Goal: Transaction & Acquisition: Purchase product/service

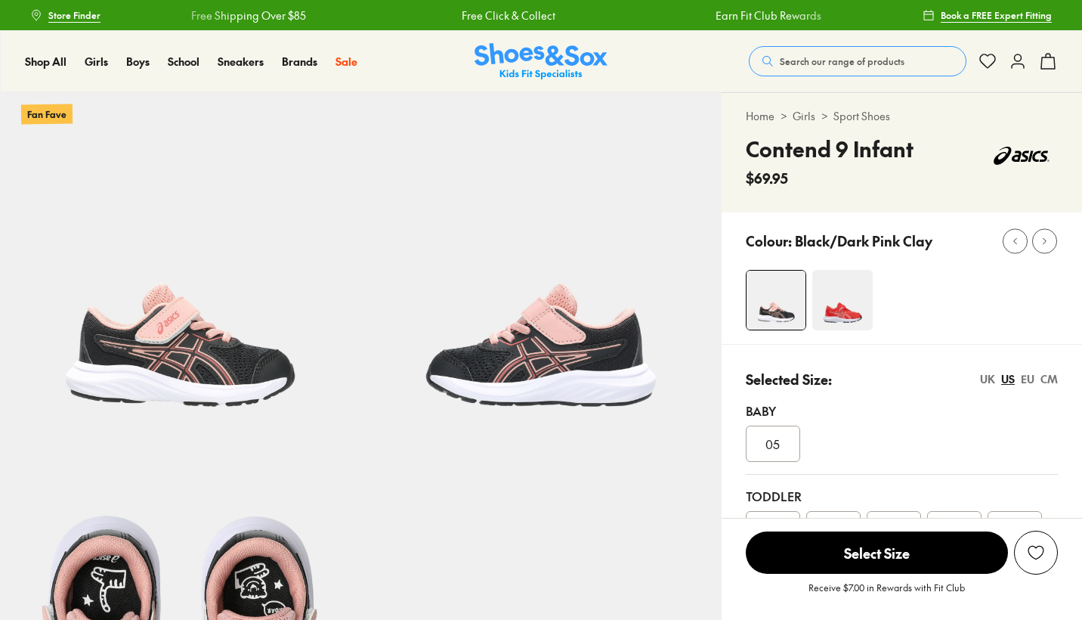
select select "*"
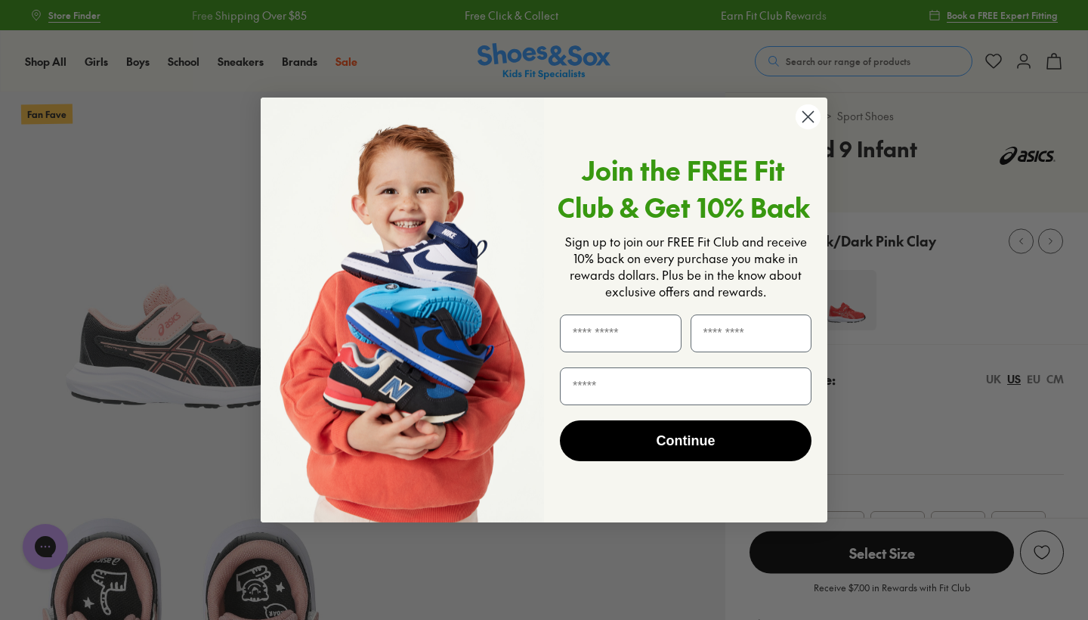
click at [813, 128] on circle "Close dialog" at bounding box center [808, 116] width 25 height 25
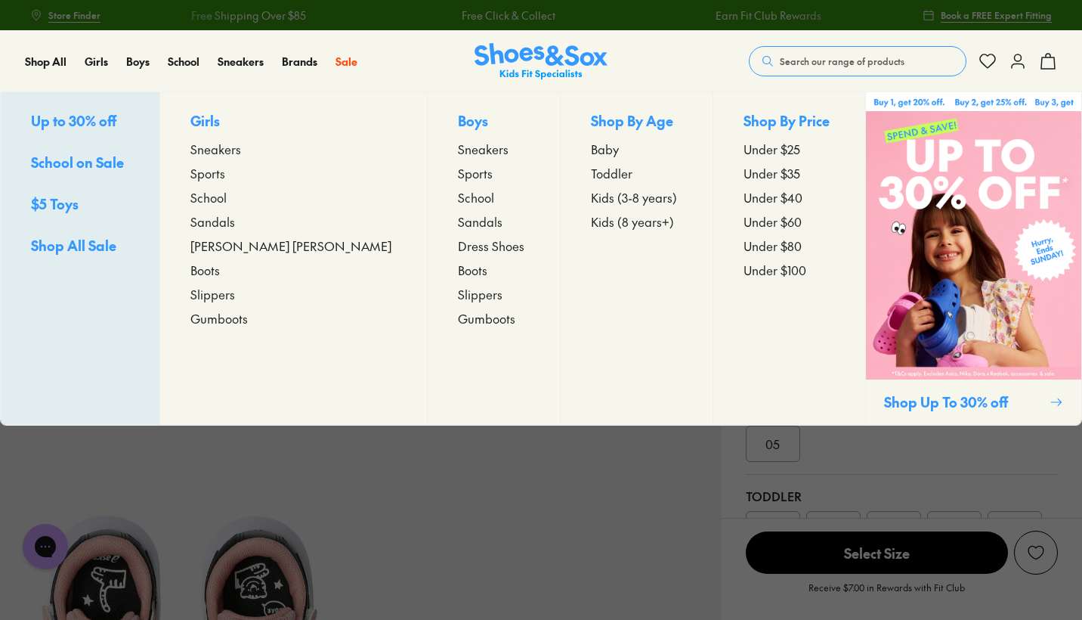
click at [241, 150] on span "Sneakers" at bounding box center [215, 149] width 51 height 18
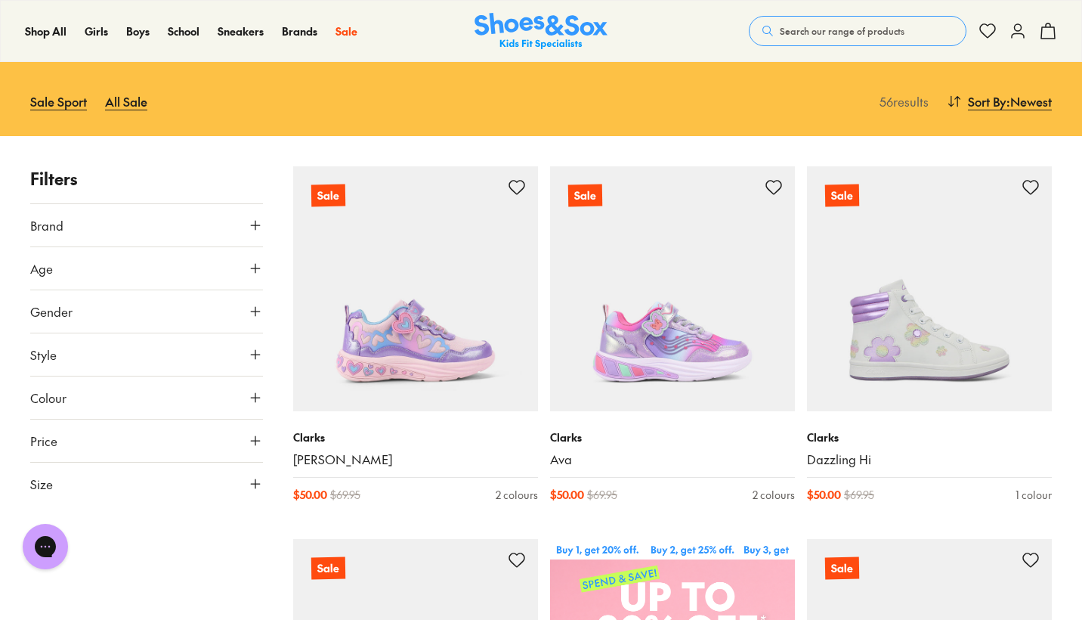
scroll to position [145, 0]
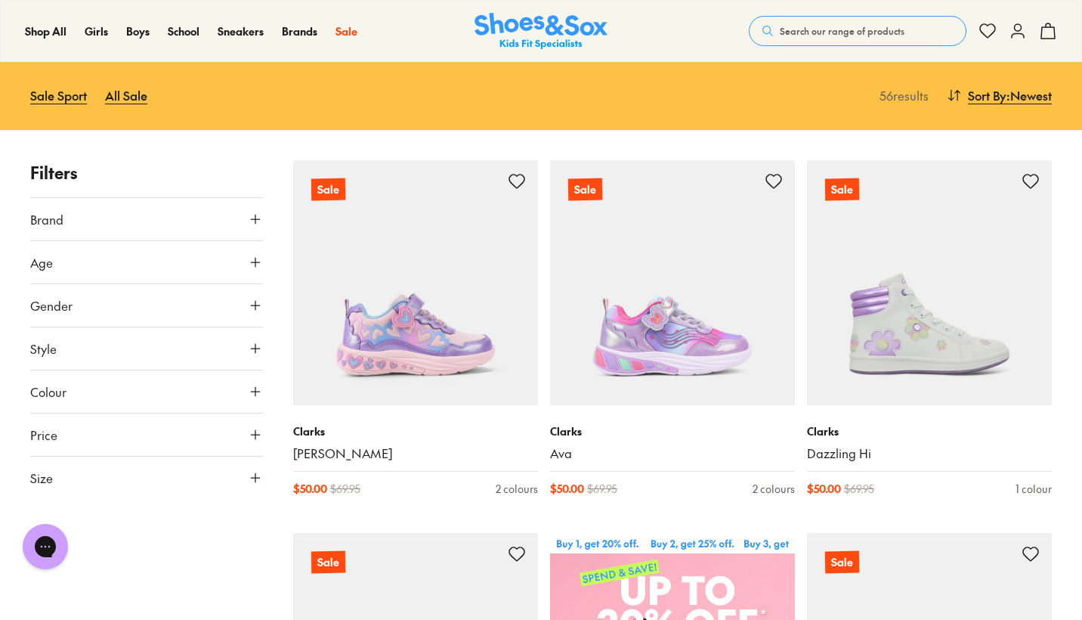
click at [196, 477] on button "Size" at bounding box center [146, 477] width 233 height 42
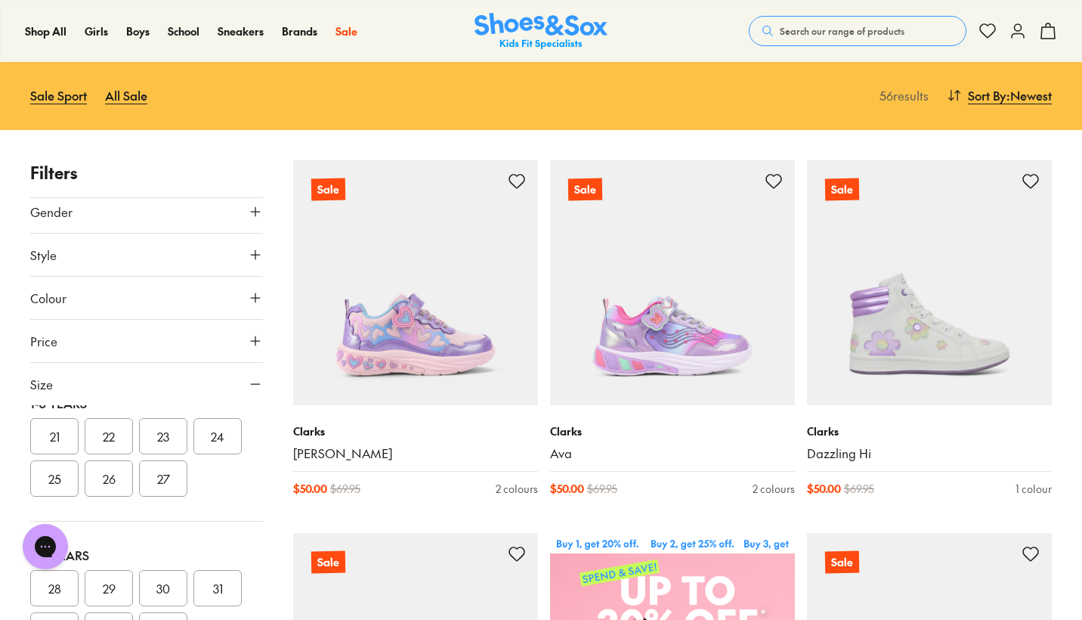
scroll to position [177, 0]
click at [178, 447] on button "23" at bounding box center [163, 444] width 48 height 36
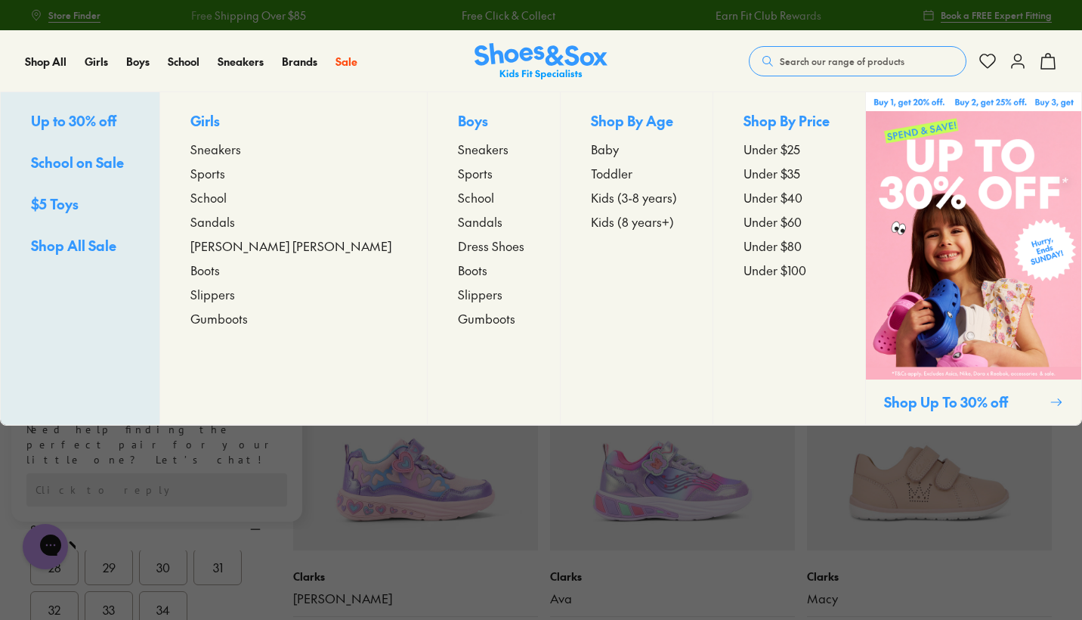
click at [241, 151] on span "Sneakers" at bounding box center [215, 149] width 51 height 18
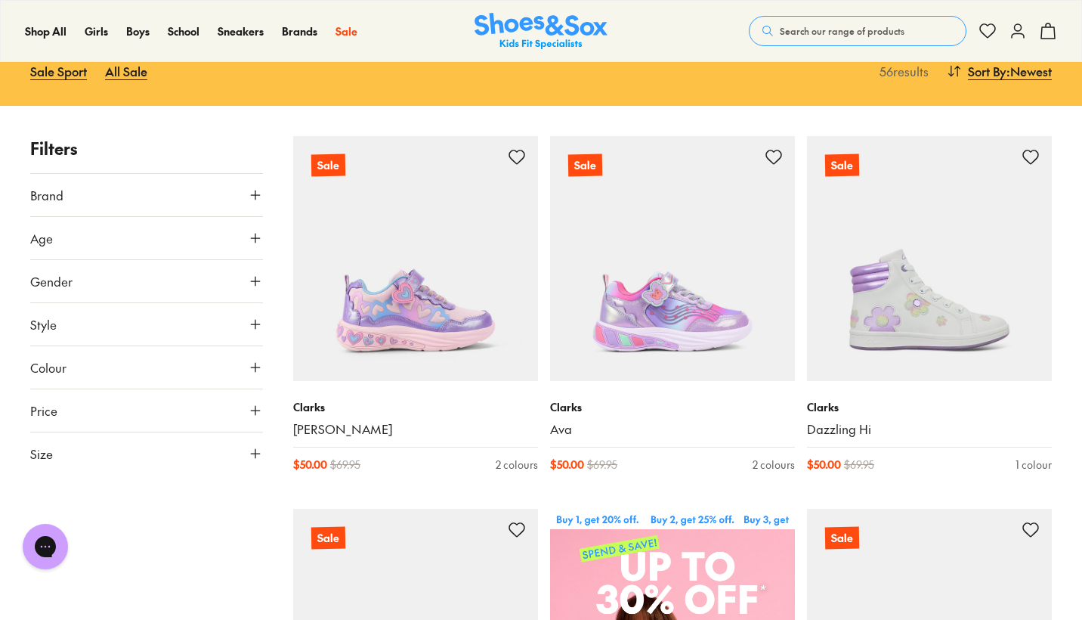
scroll to position [170, 0]
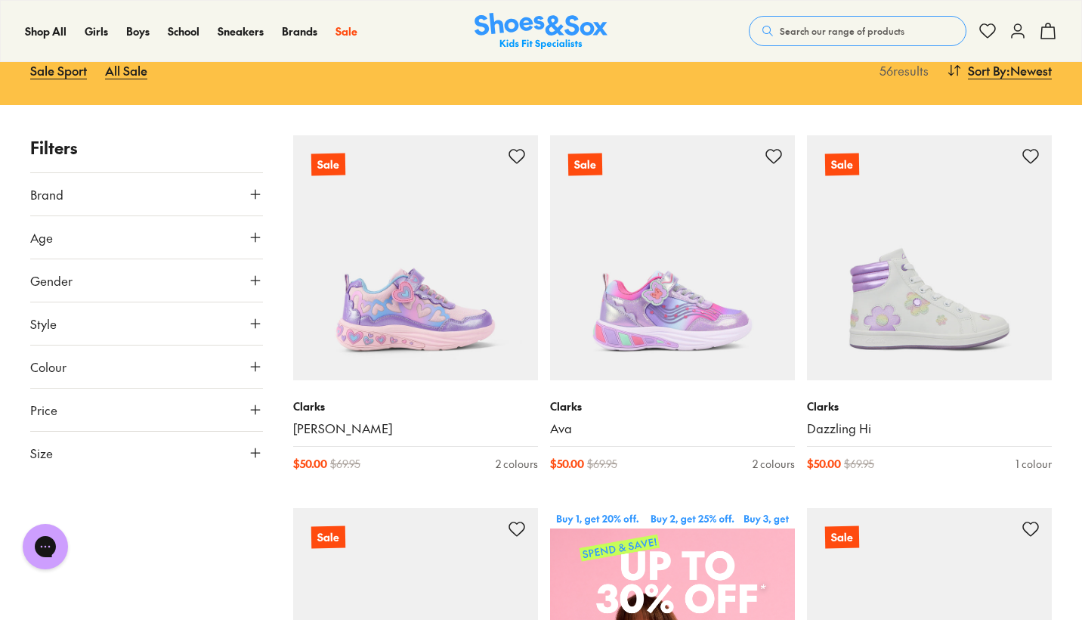
click at [225, 199] on button "Brand" at bounding box center [146, 194] width 233 height 42
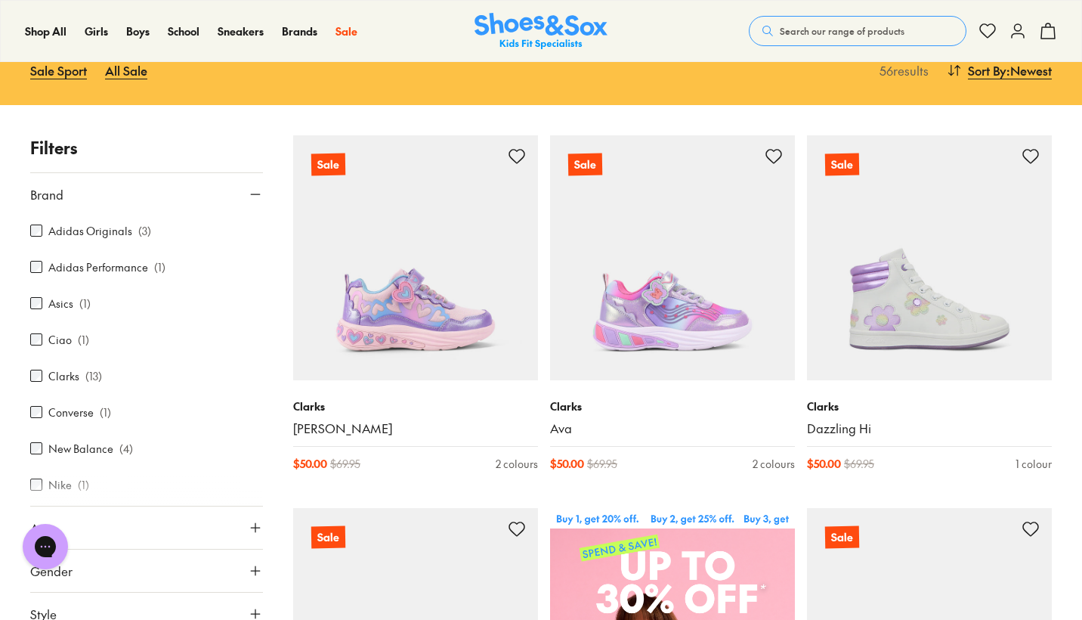
click at [60, 307] on label "Asics" at bounding box center [60, 303] width 25 height 16
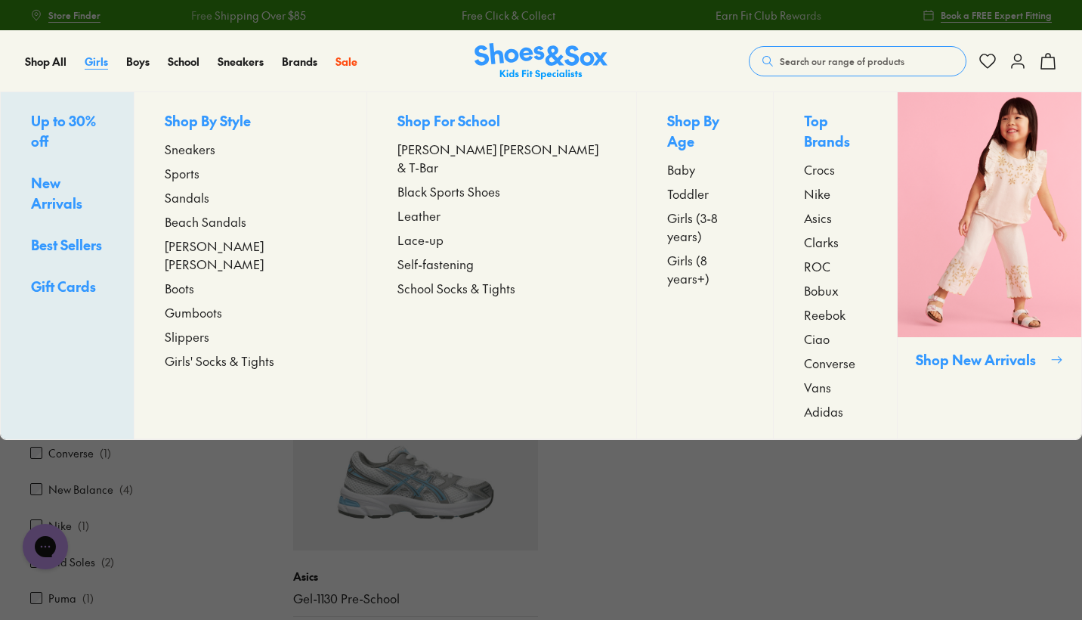
click at [95, 64] on span "Girls" at bounding box center [96, 61] width 23 height 15
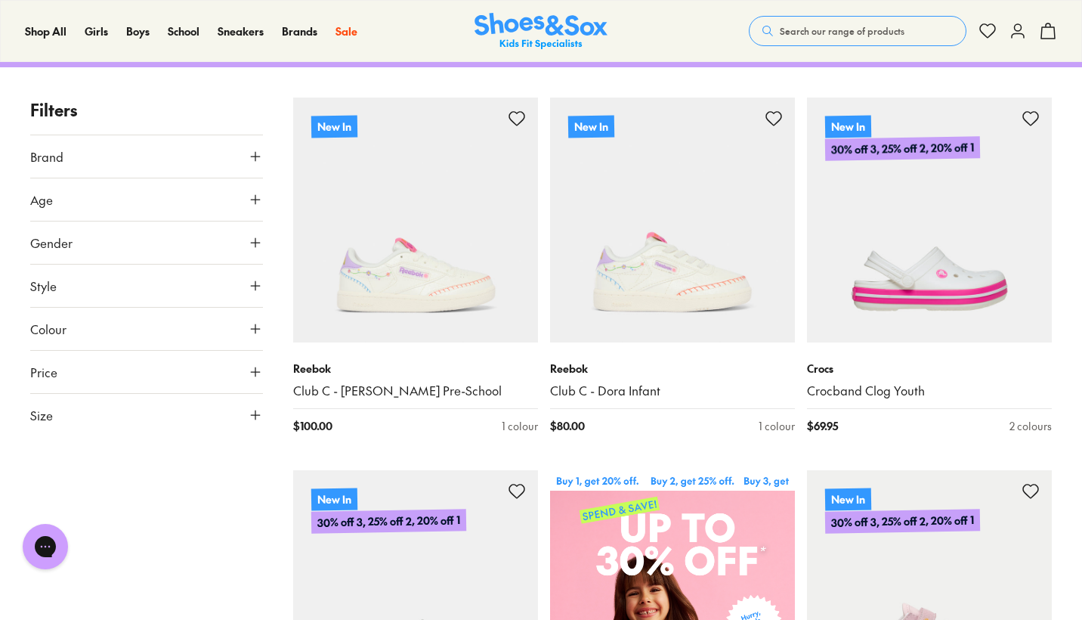
scroll to position [279, 0]
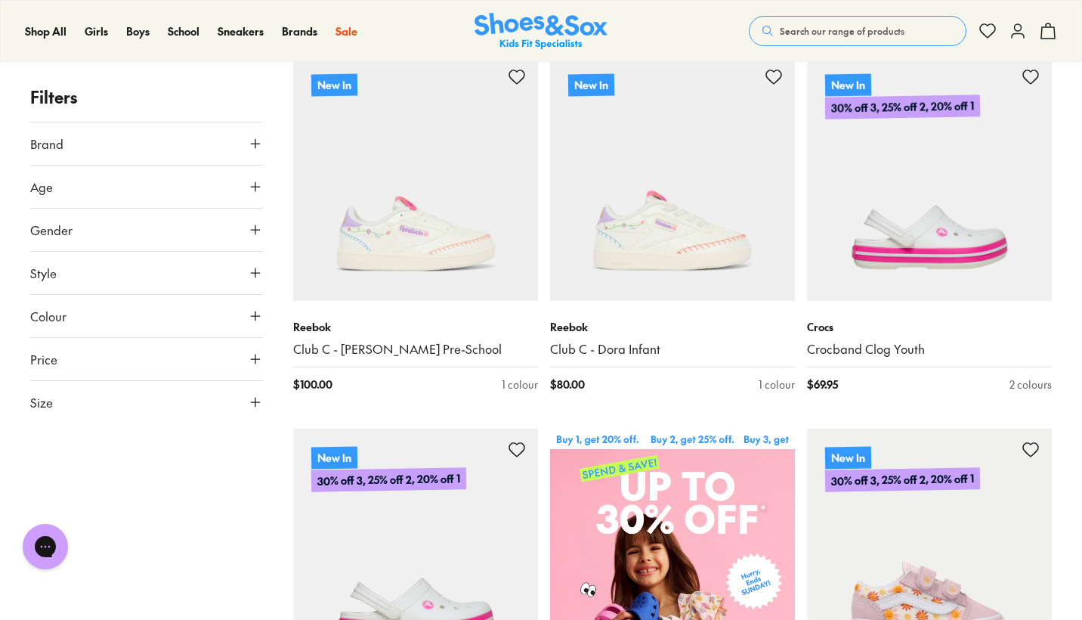
click at [110, 363] on button "Price" at bounding box center [146, 359] width 233 height 42
click at [85, 489] on button "Size" at bounding box center [146, 480] width 233 height 42
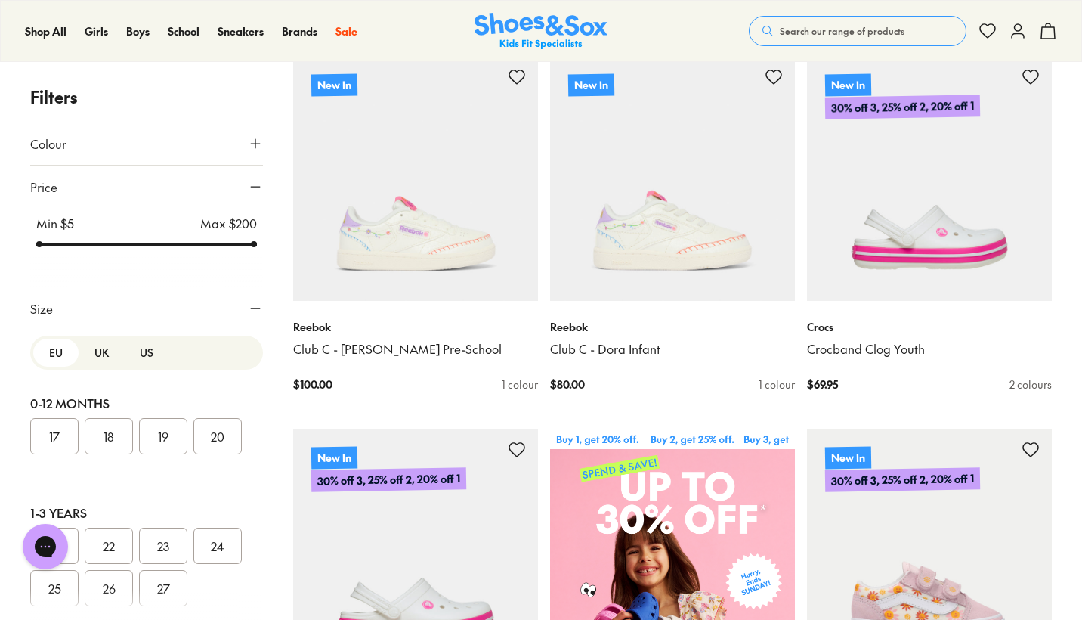
scroll to position [21, 0]
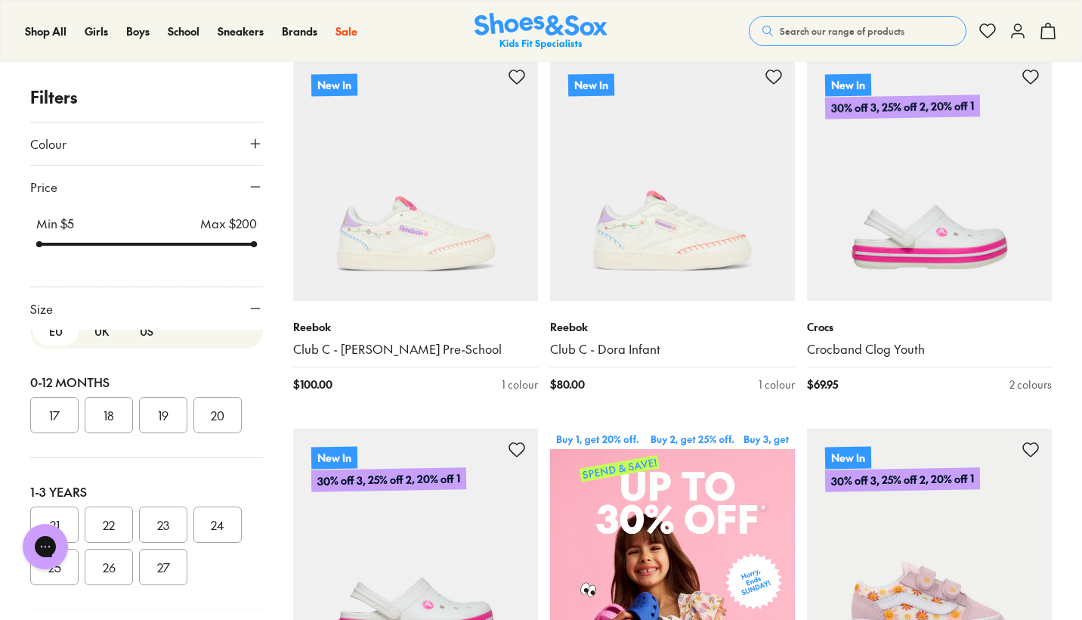
click at [158, 525] on button "23" at bounding box center [163, 524] width 48 height 36
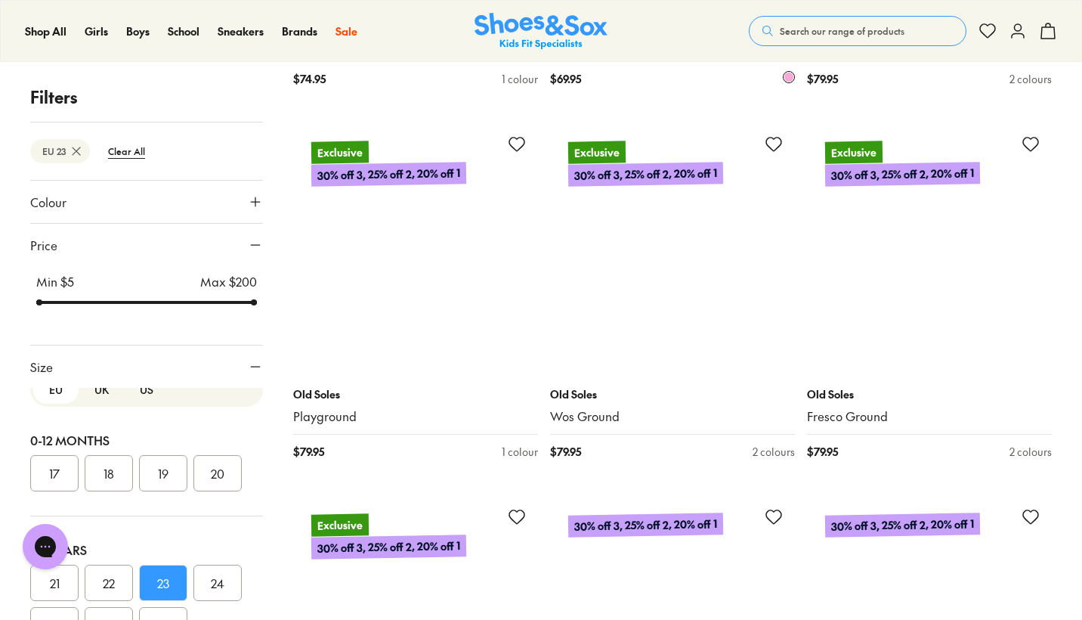
scroll to position [3253, 0]
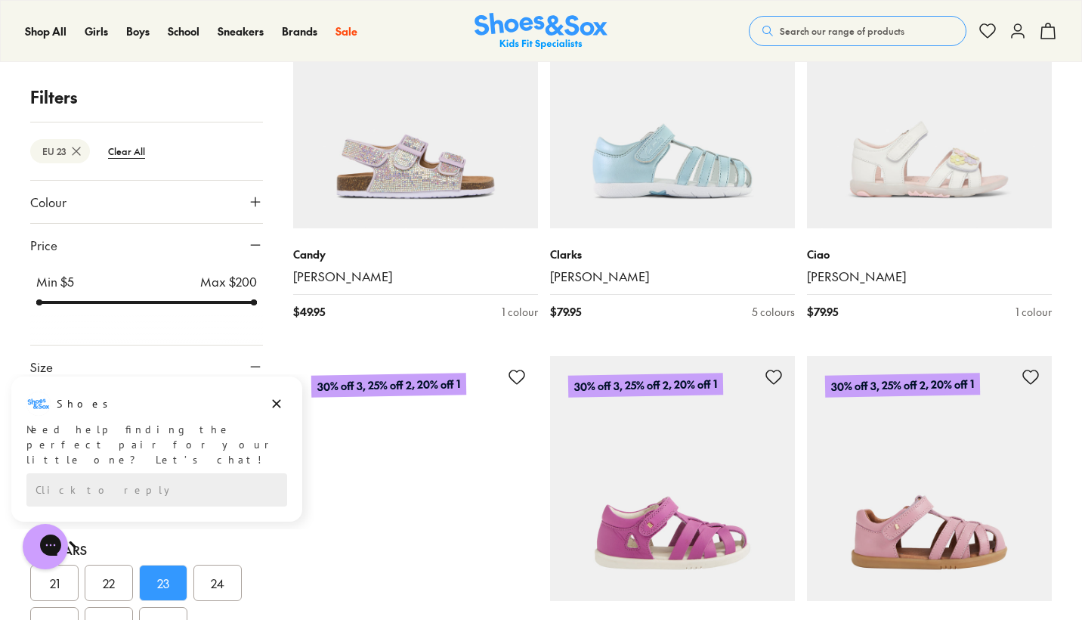
scroll to position [4103, 0]
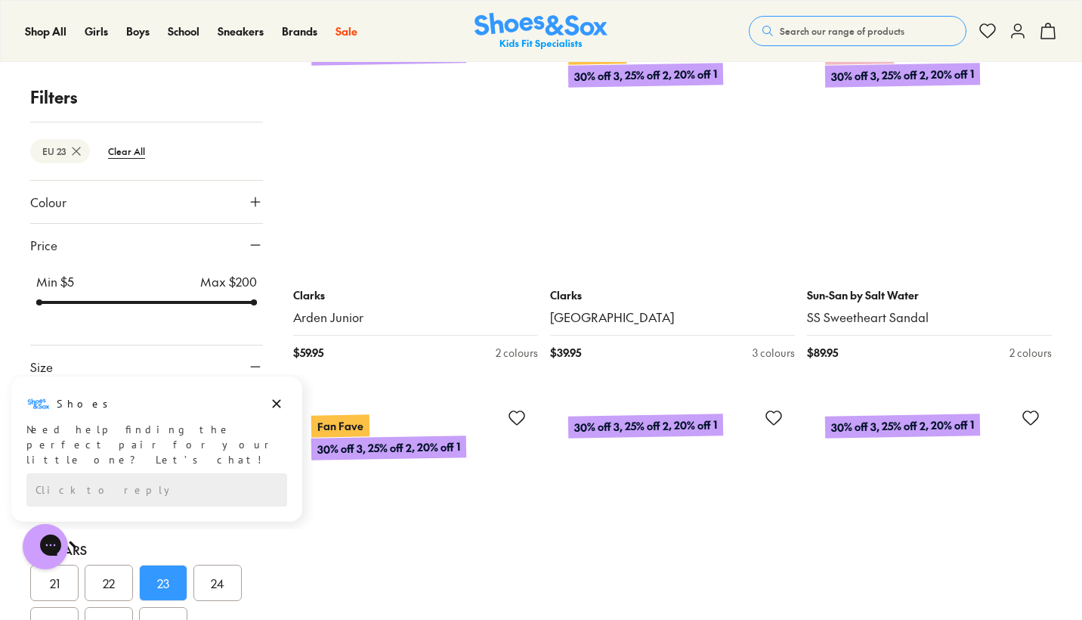
scroll to position [9095, 0]
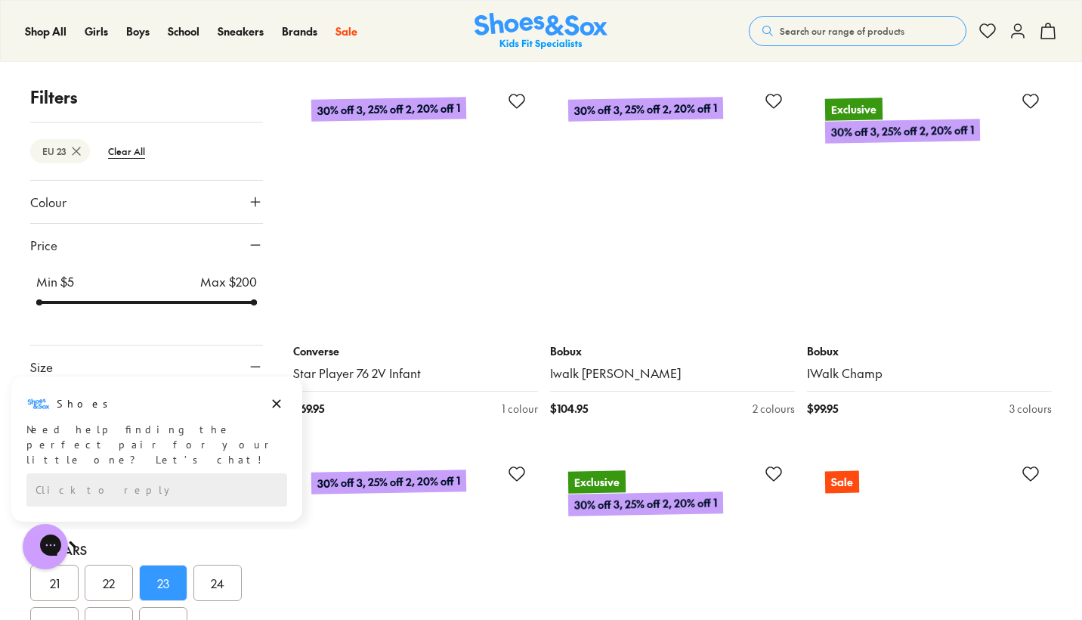
scroll to position [14810, 0]
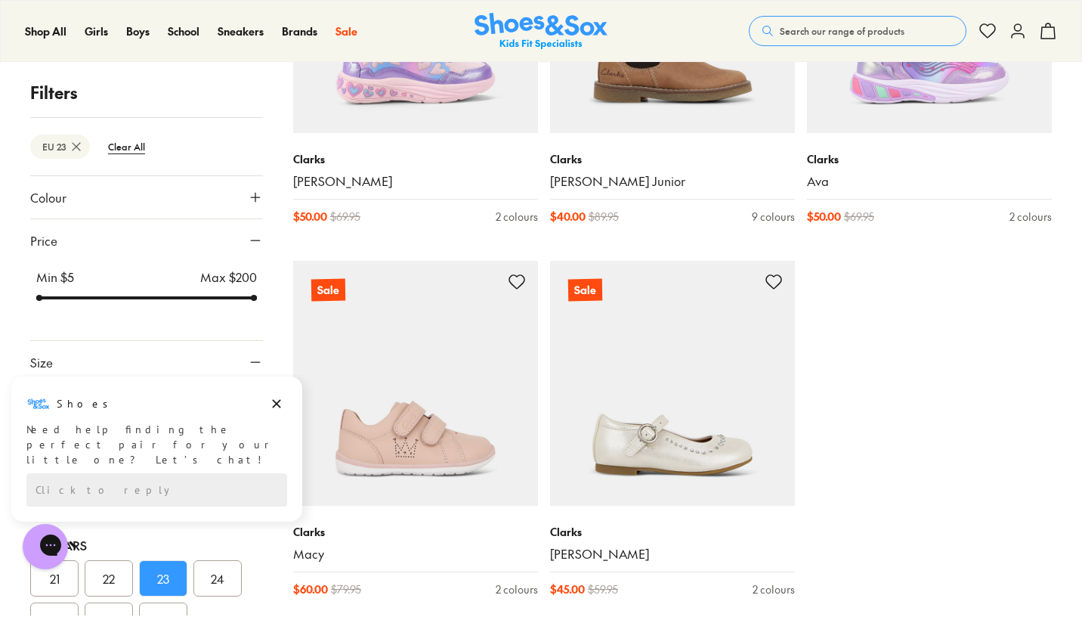
scroll to position [15888, 0]
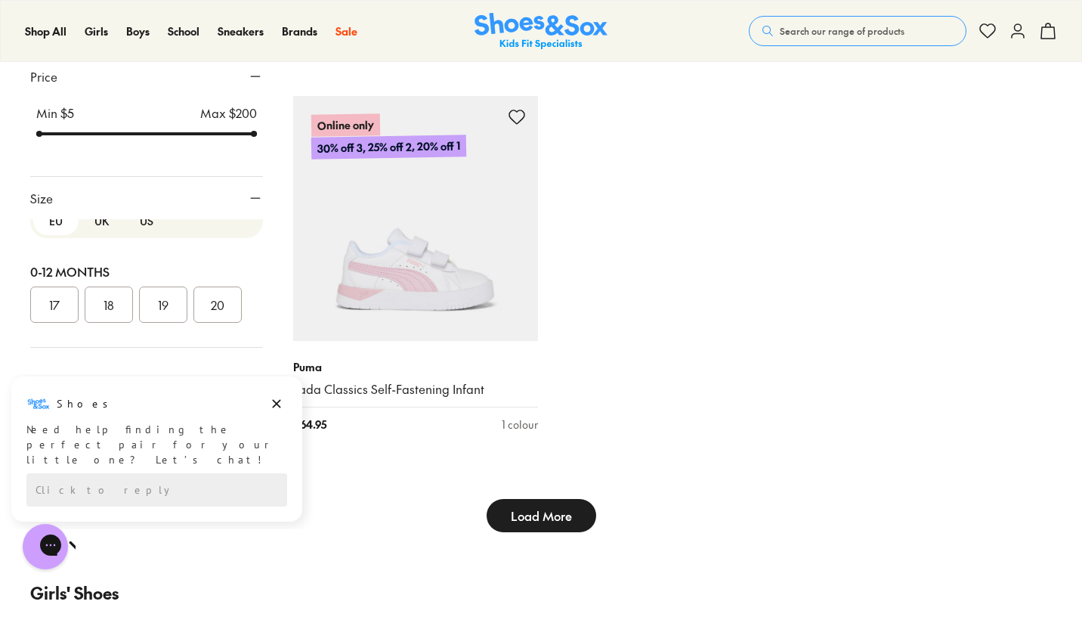
scroll to position [20047, 0]
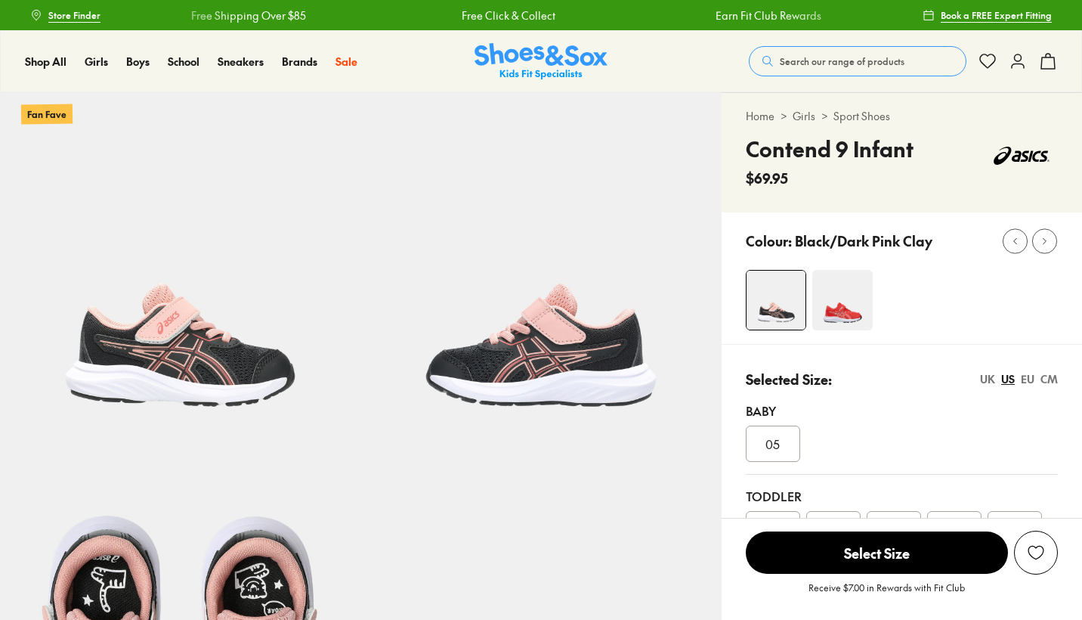
select select "*"
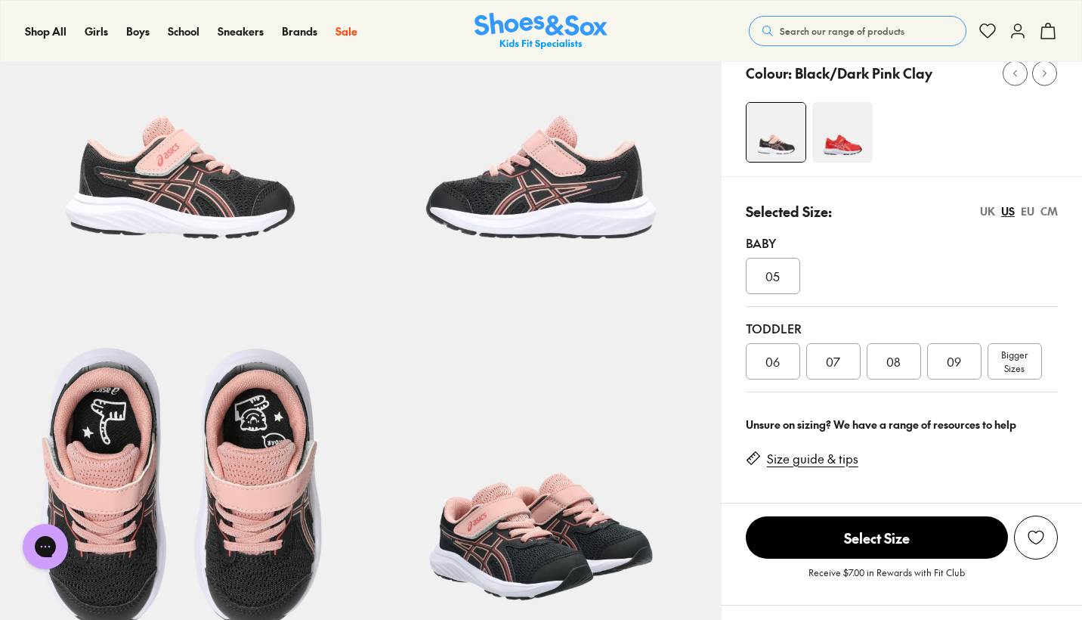
click at [820, 456] on link "Size guide & tips" at bounding box center [812, 458] width 91 height 17
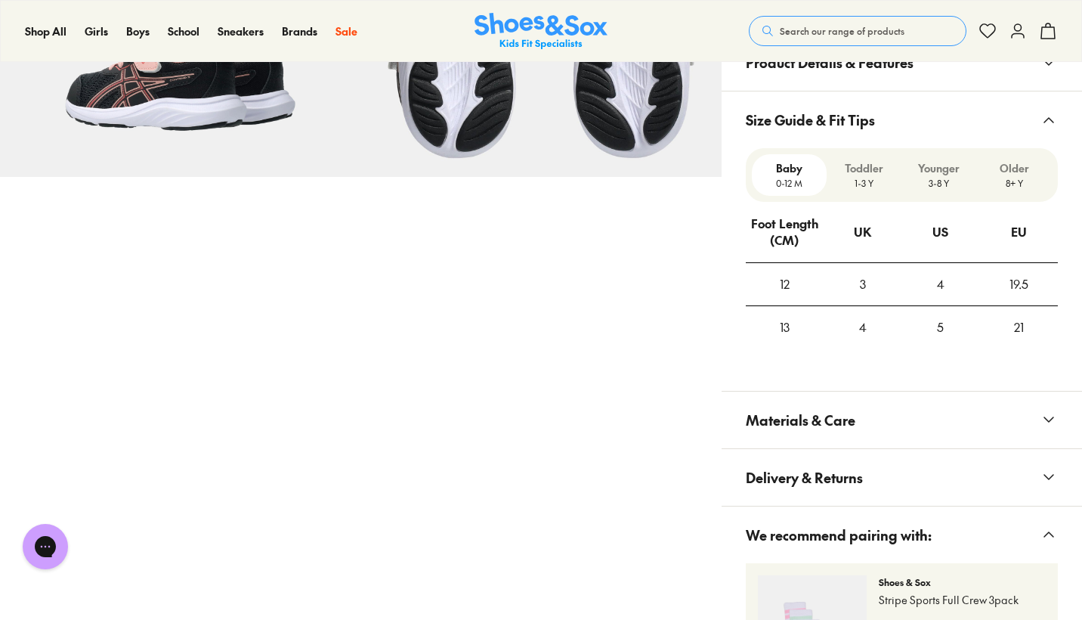
scroll to position [976, 0]
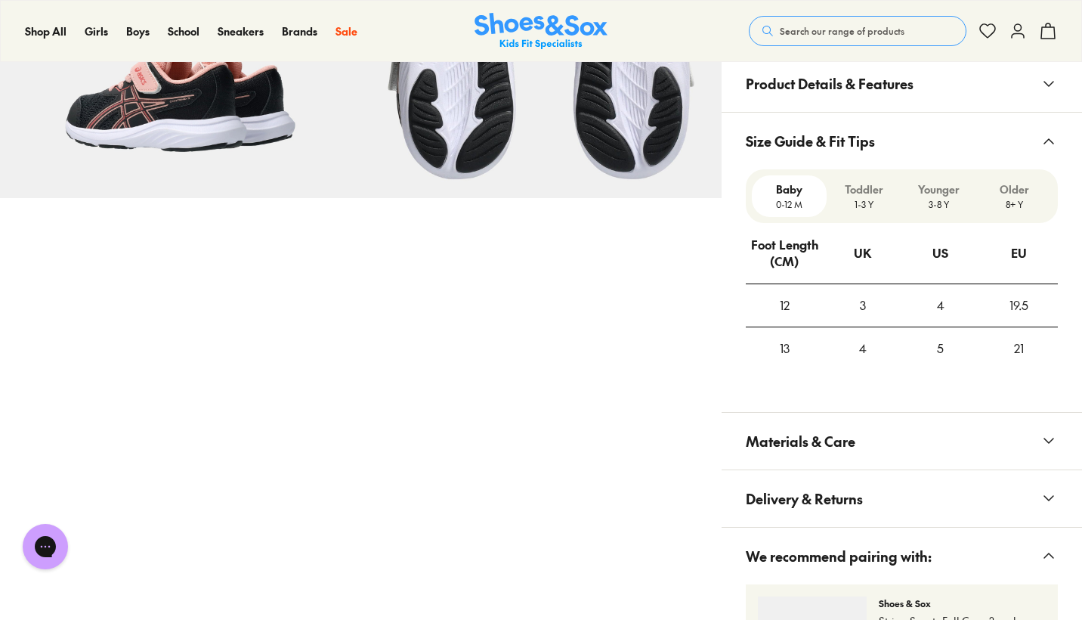
click at [877, 197] on p "1-3 Y" at bounding box center [864, 204] width 63 height 14
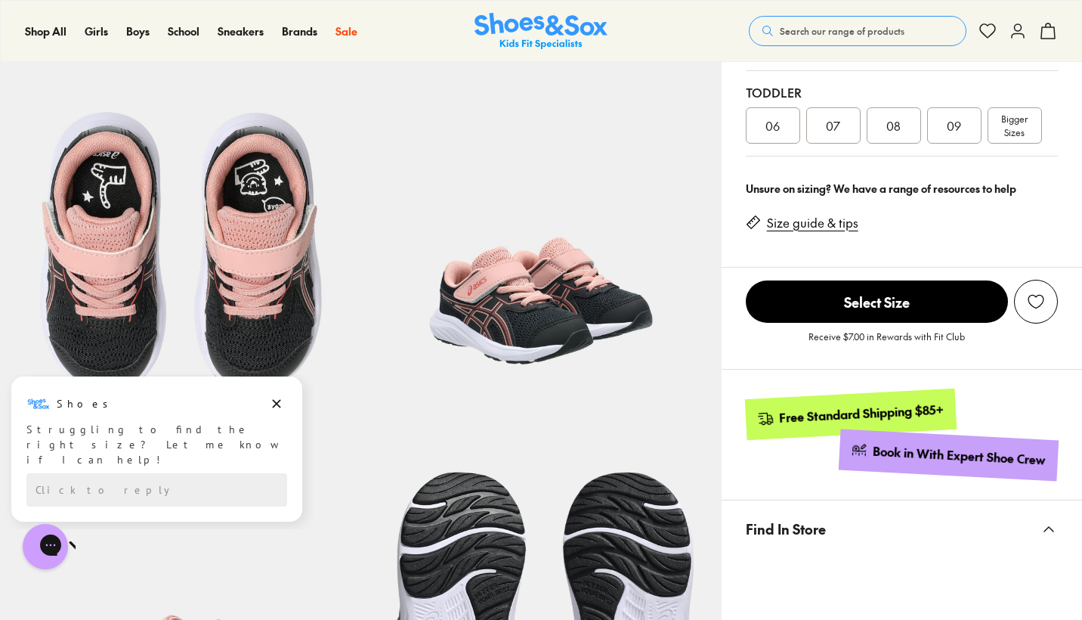
scroll to position [400, 0]
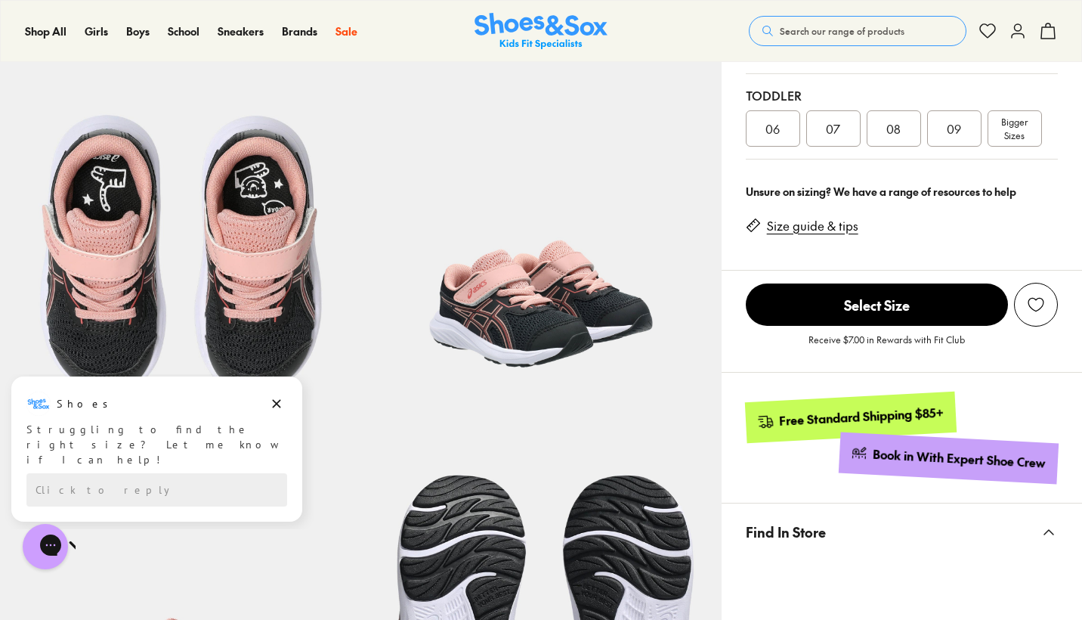
click at [841, 140] on div "07" at bounding box center [833, 128] width 54 height 36
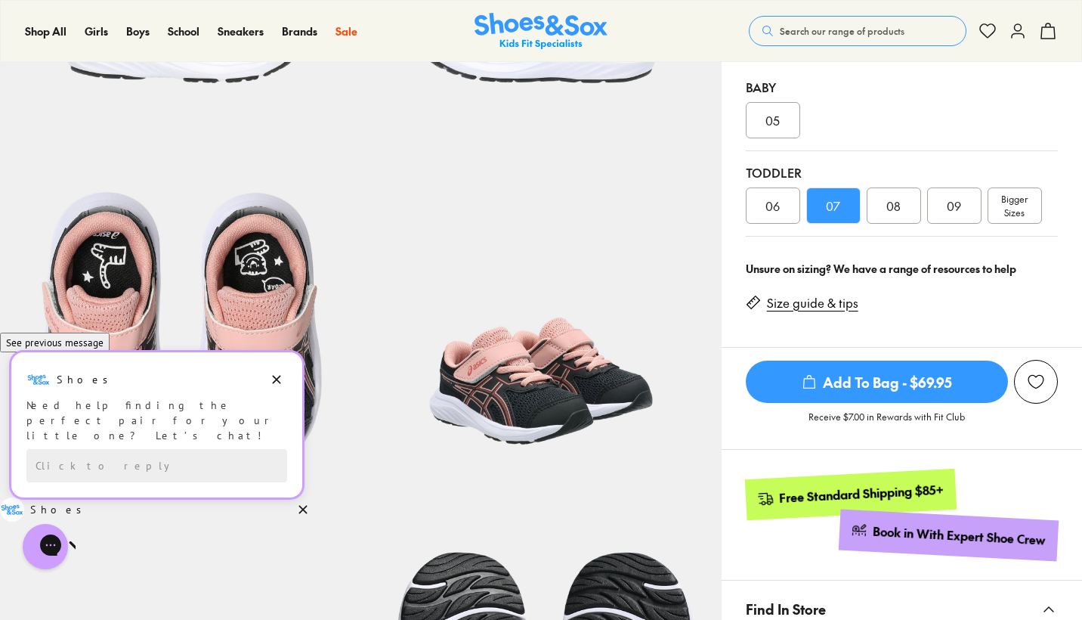
scroll to position [281, 0]
